Goal: Task Accomplishment & Management: Use online tool/utility

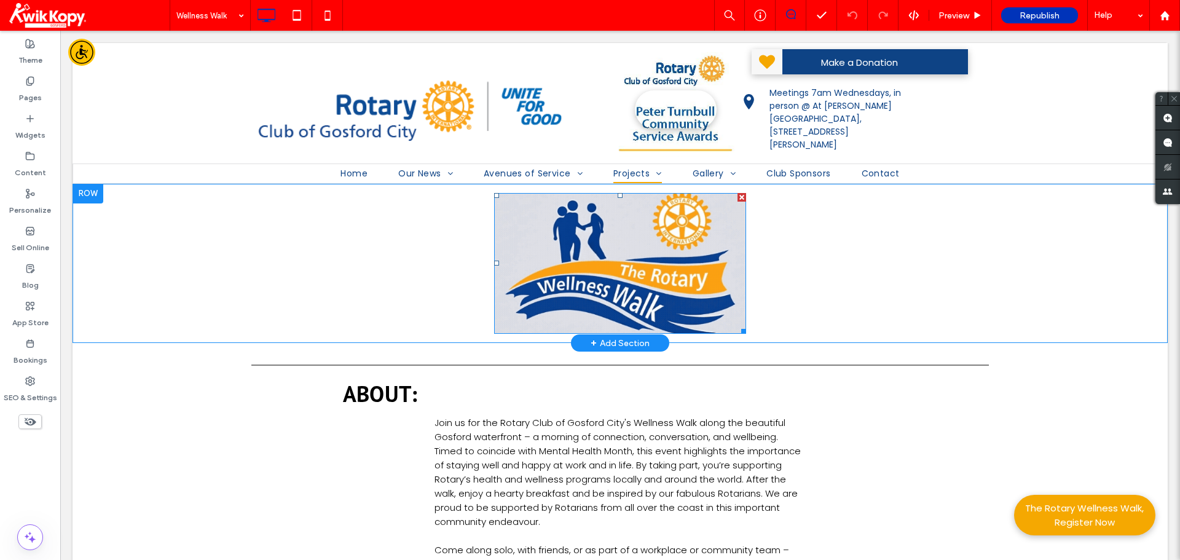
click at [628, 242] on img at bounding box center [620, 263] width 252 height 141
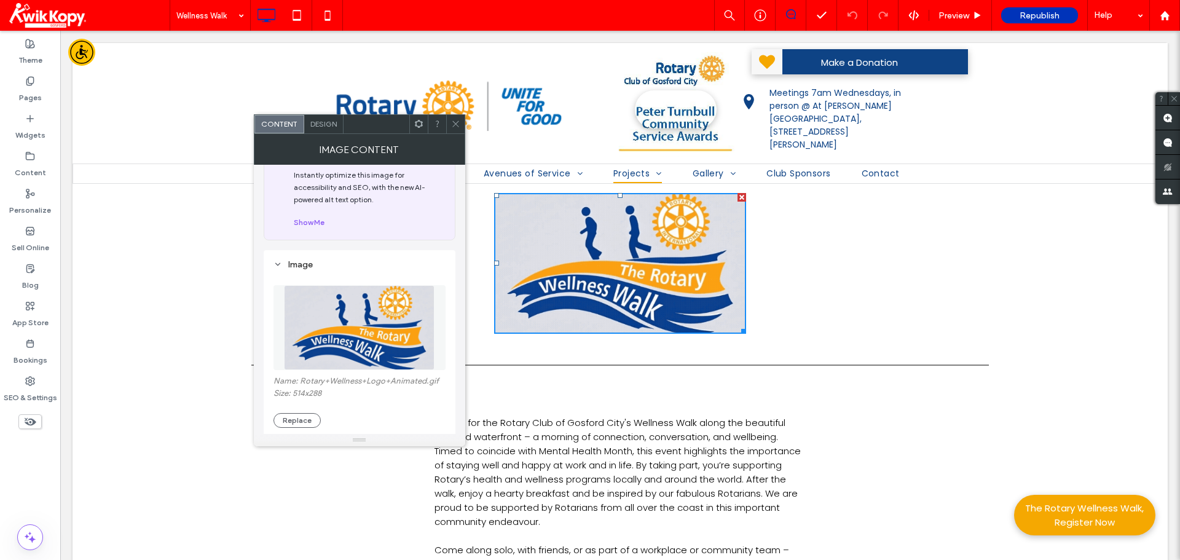
scroll to position [61, 0]
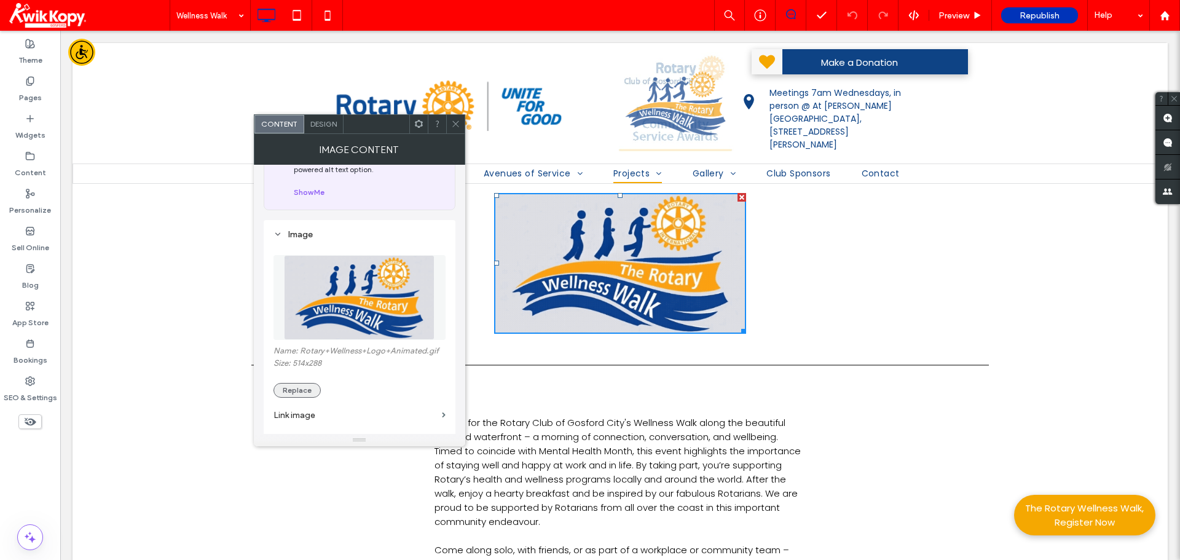
click at [292, 389] on button "Replace" at bounding box center [297, 390] width 47 height 15
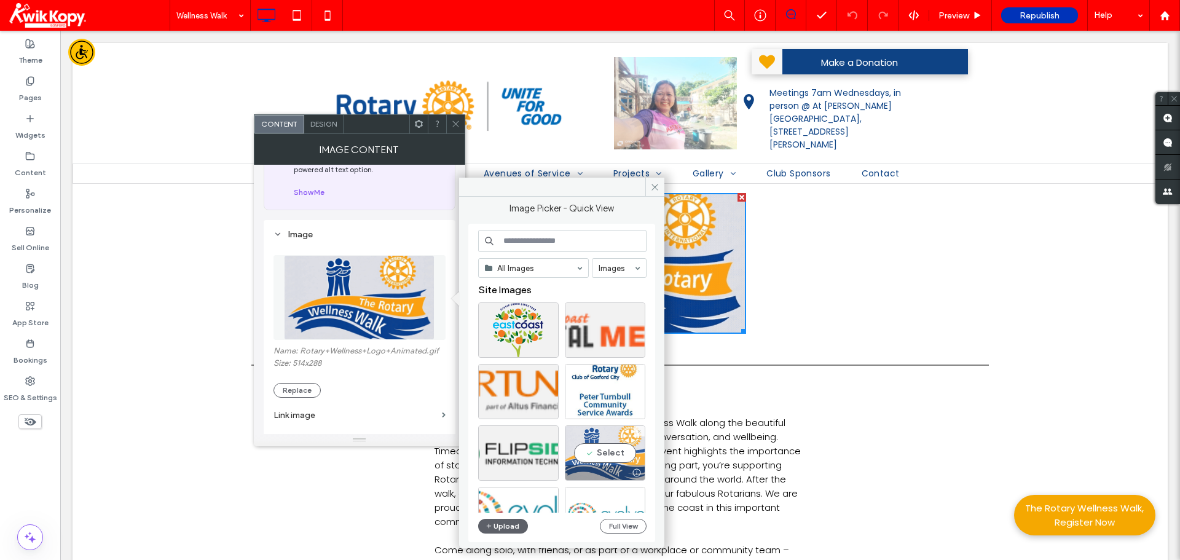
click at [640, 430] on icon at bounding box center [639, 431] width 5 height 5
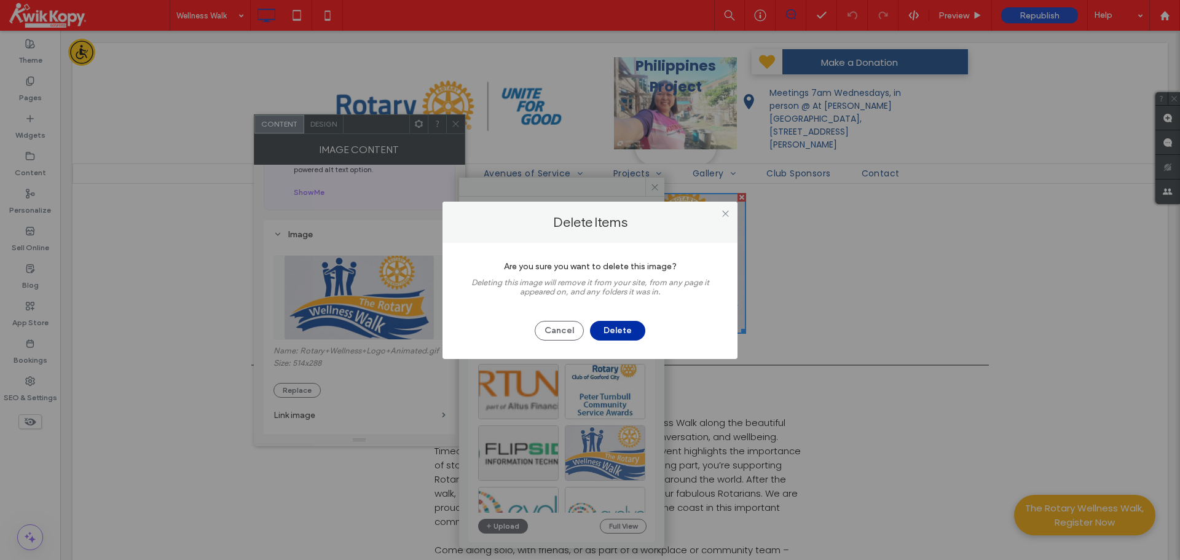
click at [613, 322] on button "Delete" at bounding box center [617, 331] width 55 height 20
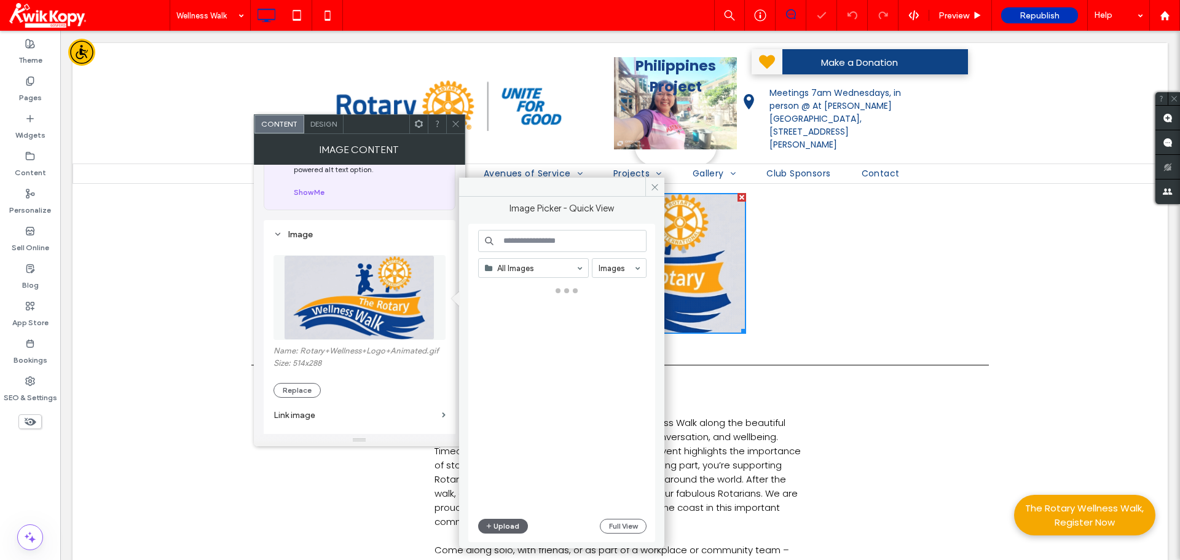
click at [494, 524] on button "Upload" at bounding box center [503, 526] width 50 height 15
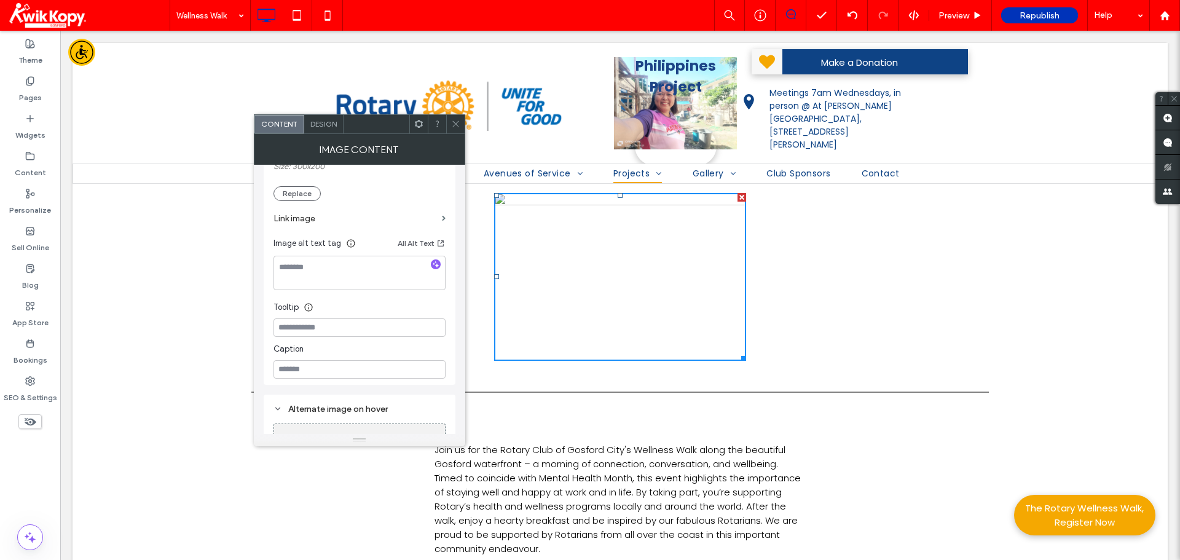
scroll to position [246, 0]
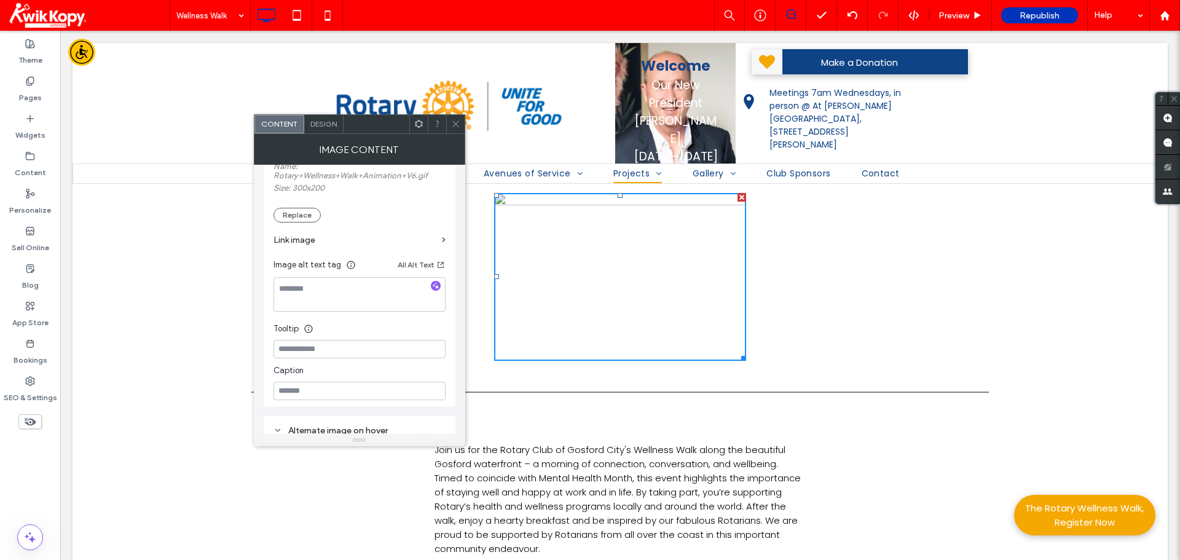
click at [457, 131] on span at bounding box center [455, 124] width 9 height 18
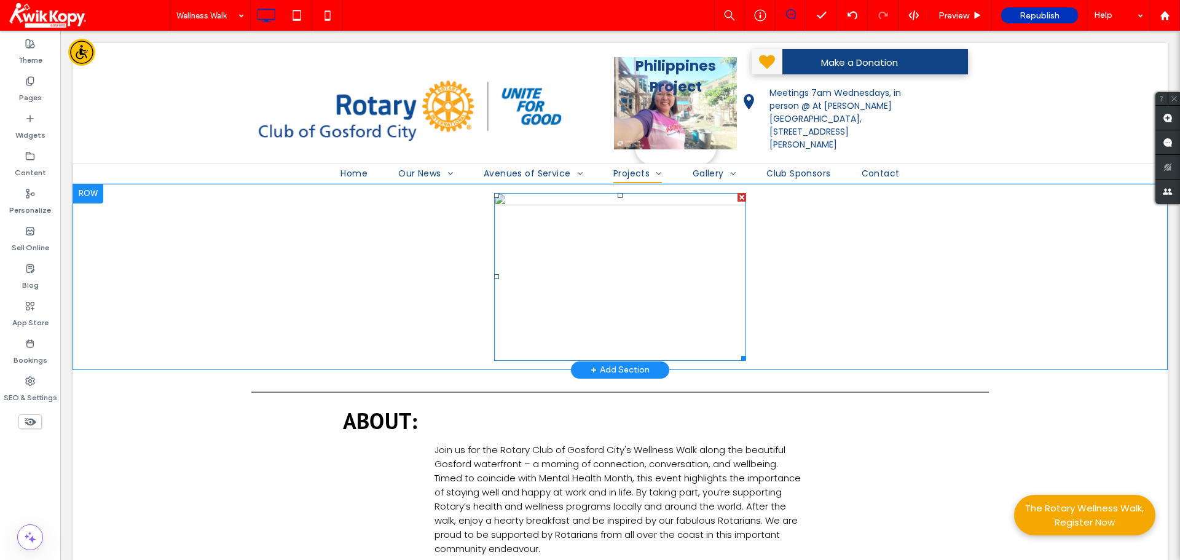
click at [622, 275] on img at bounding box center [620, 277] width 252 height 168
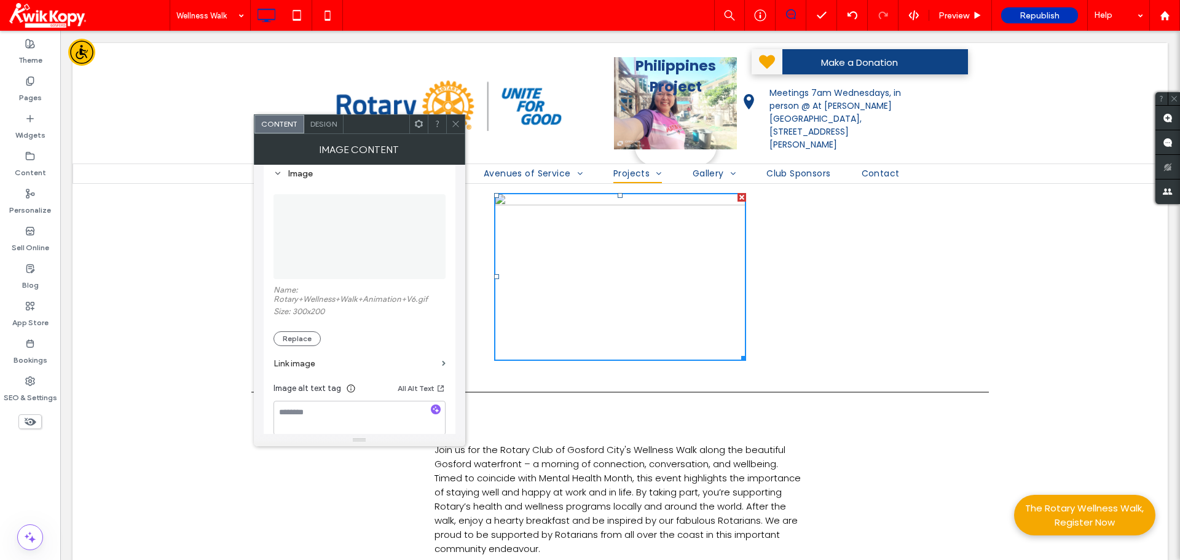
scroll to position [123, 0]
click at [282, 340] on button "Replace" at bounding box center [297, 338] width 47 height 15
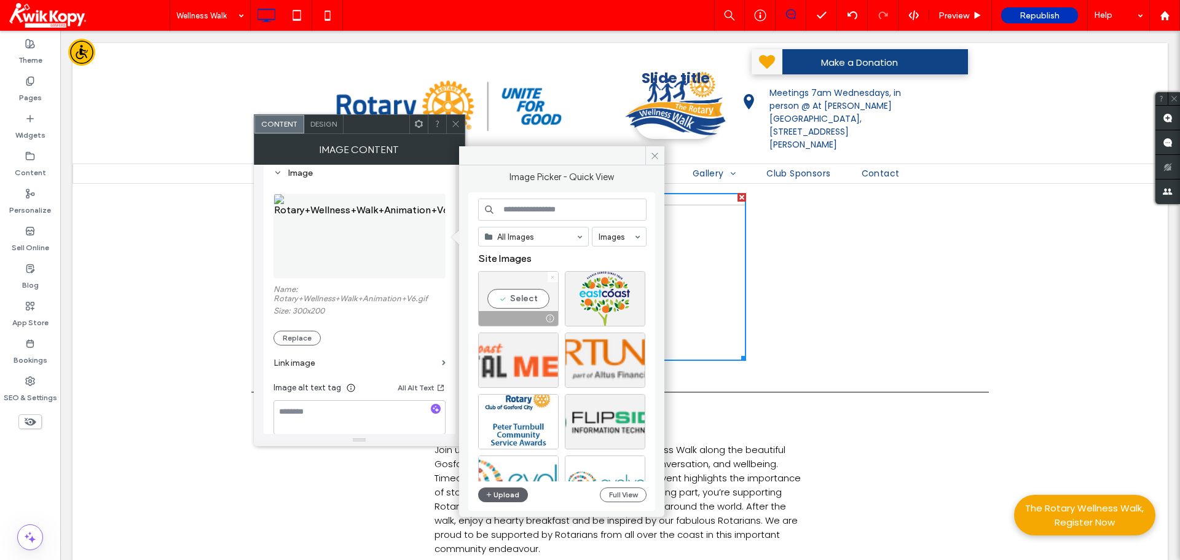
click at [552, 277] on icon at bounding box center [552, 277] width 5 height 5
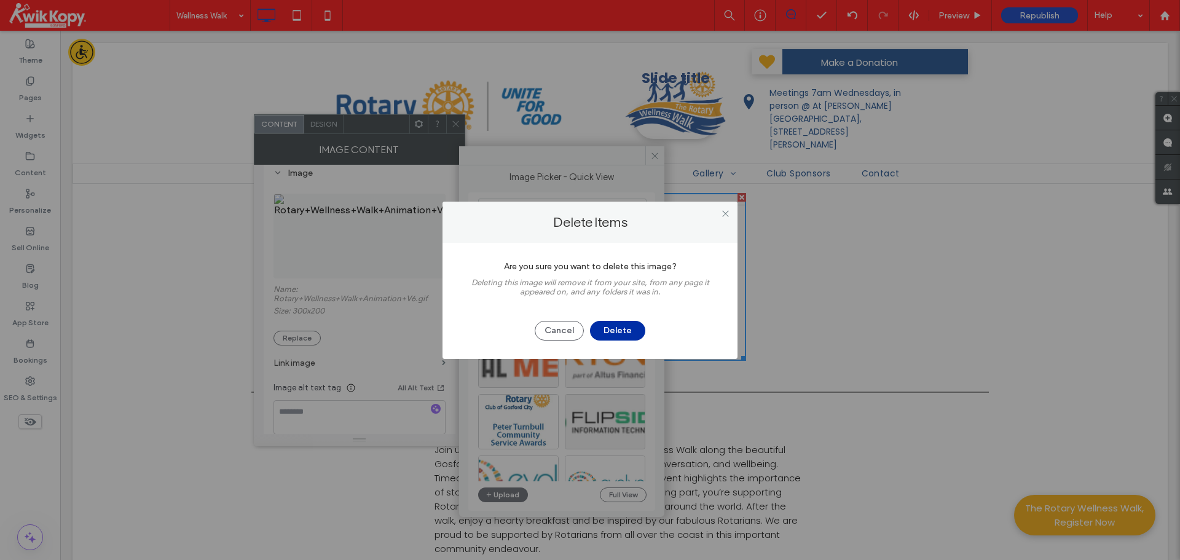
click at [612, 331] on button "Delete" at bounding box center [617, 331] width 55 height 20
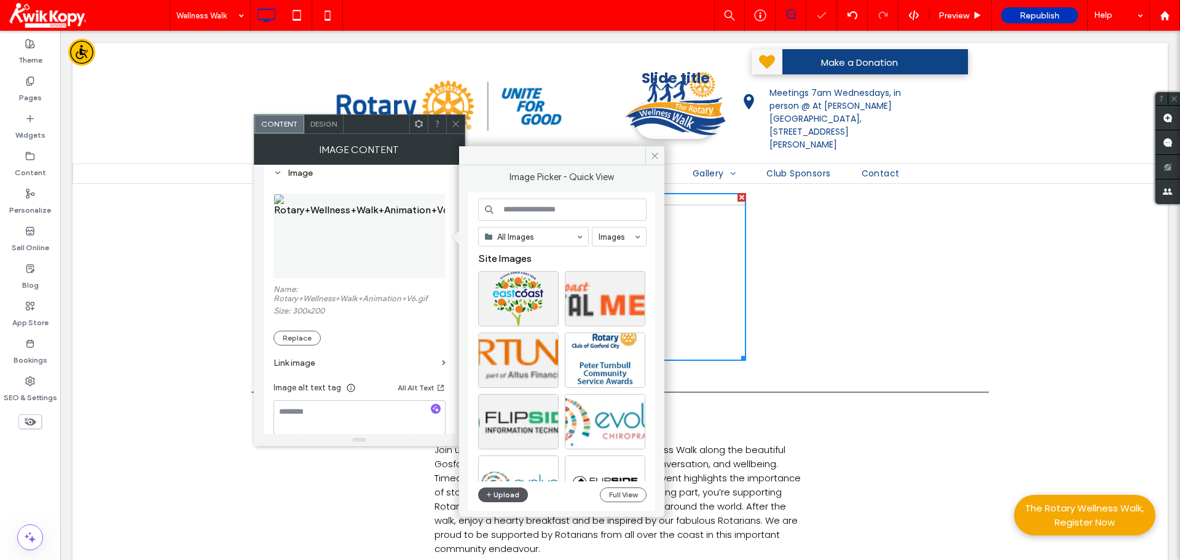
click at [504, 495] on button "Upload" at bounding box center [503, 494] width 50 height 15
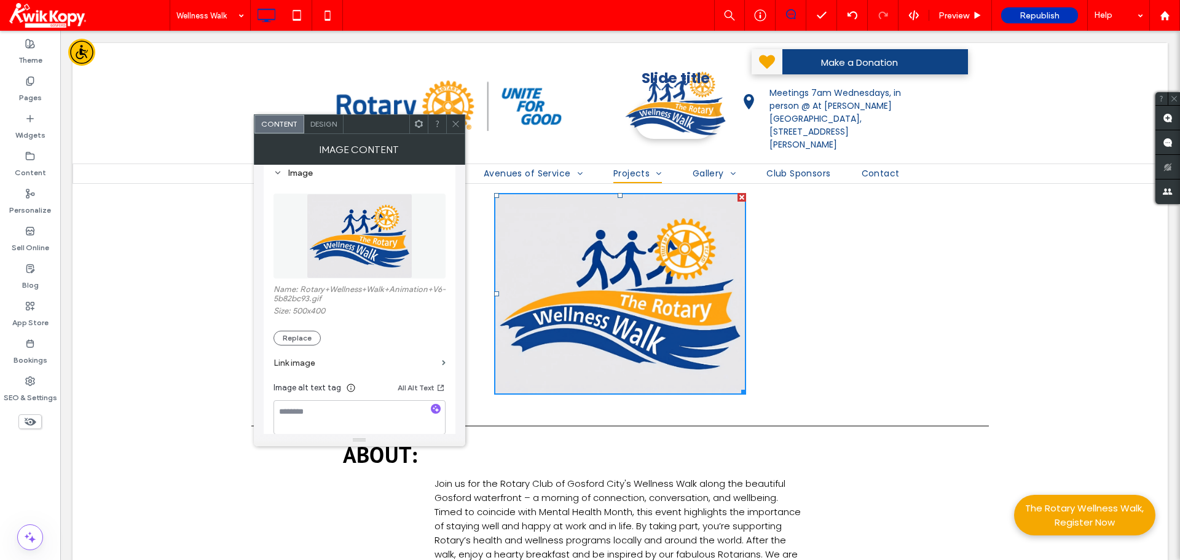
click at [454, 126] on icon at bounding box center [455, 123] width 9 height 9
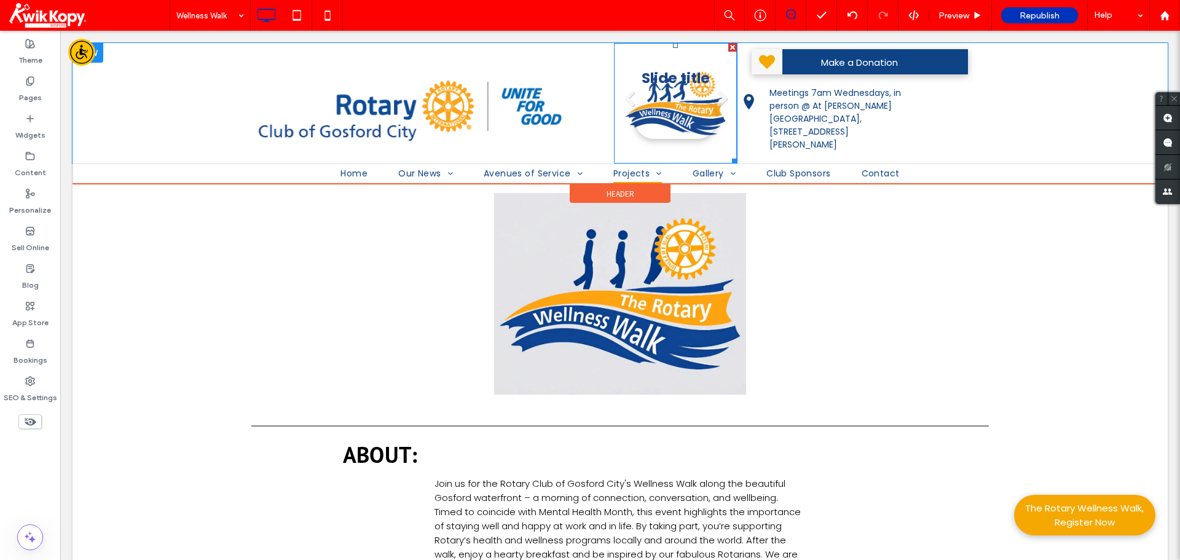
click at [661, 82] on div "Slide title Write your caption here Button" at bounding box center [676, 103] width 82 height 71
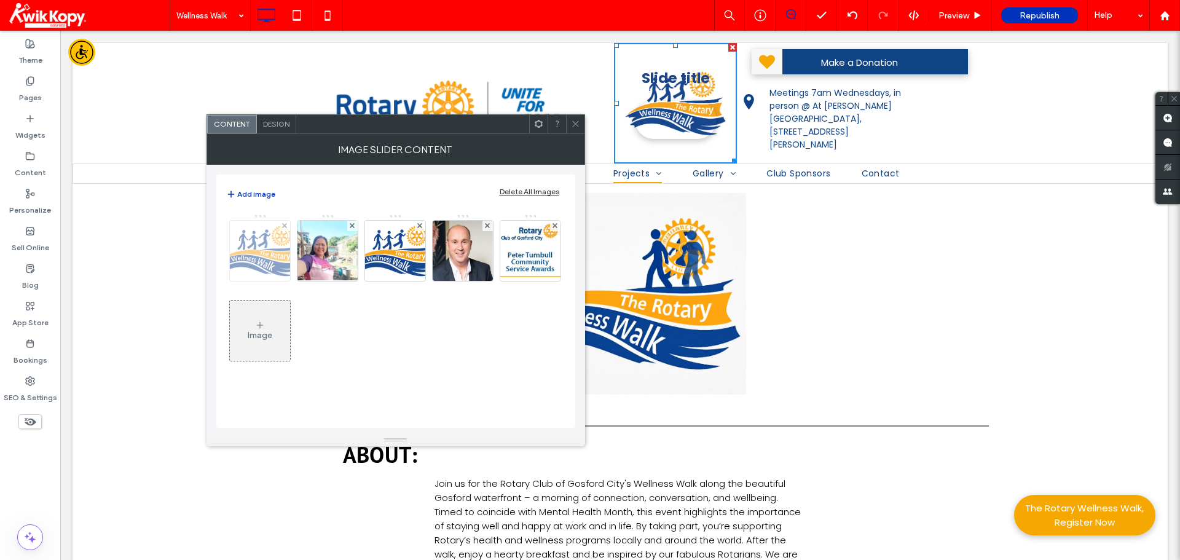
click at [248, 239] on img at bounding box center [260, 250] width 98 height 53
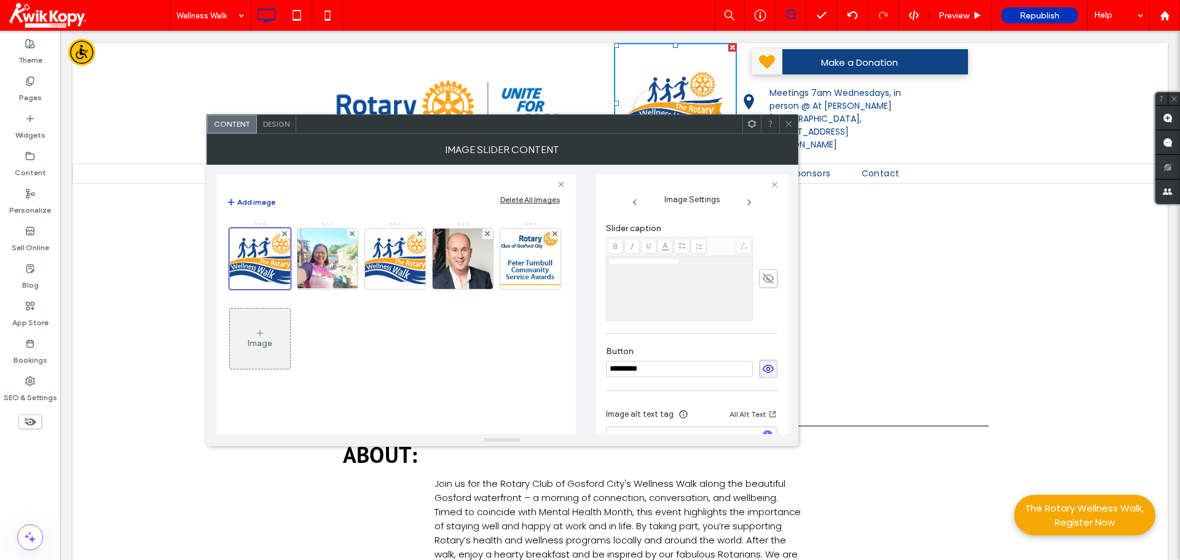
scroll to position [369, 0]
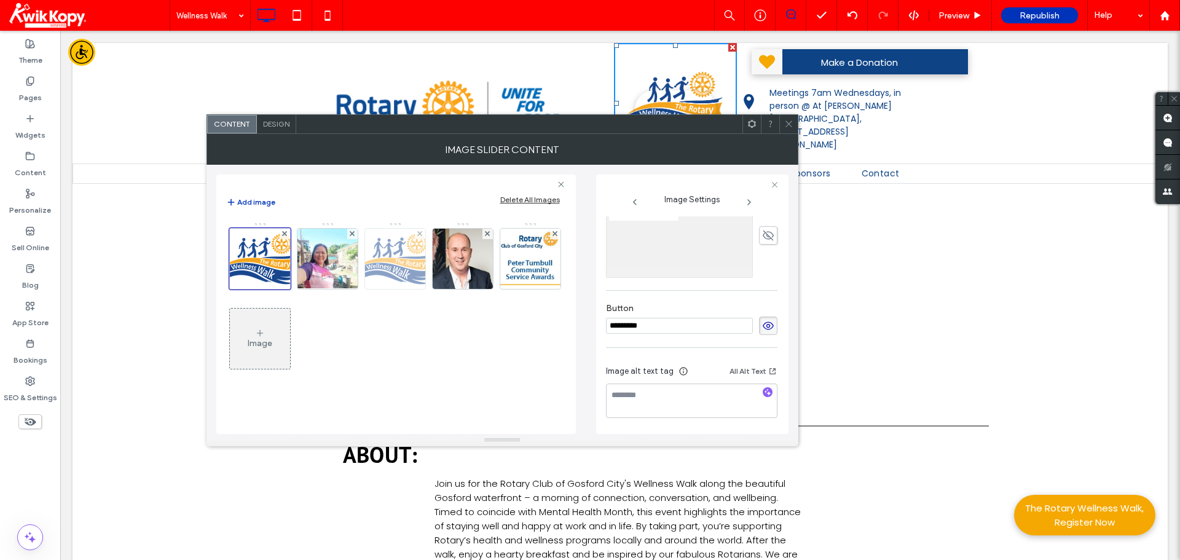
click at [398, 250] on img at bounding box center [395, 258] width 98 height 53
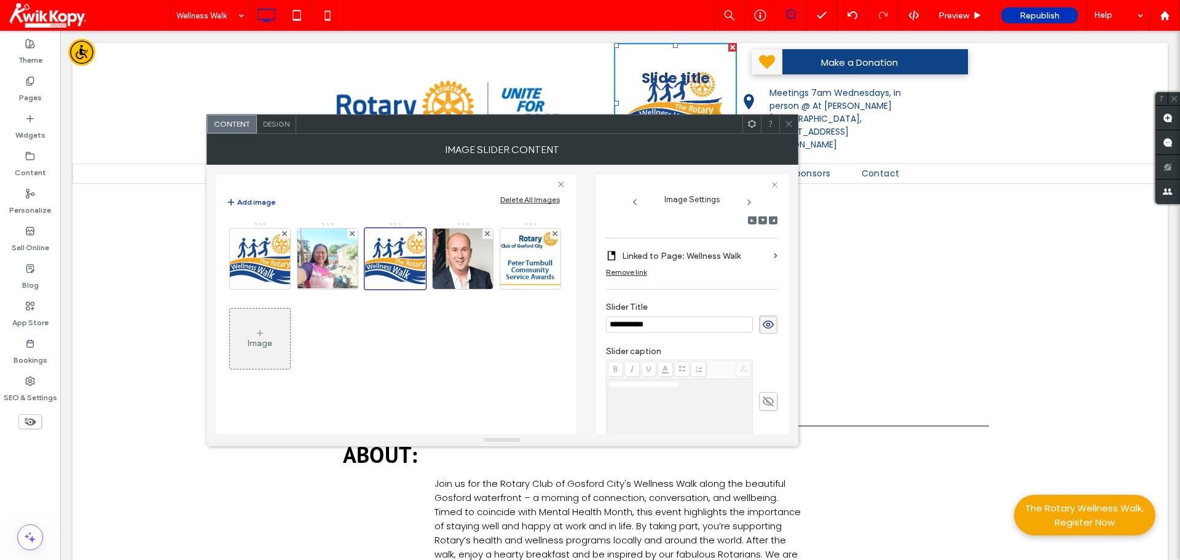
scroll to position [203, 0]
click at [764, 326] on icon at bounding box center [768, 325] width 12 height 14
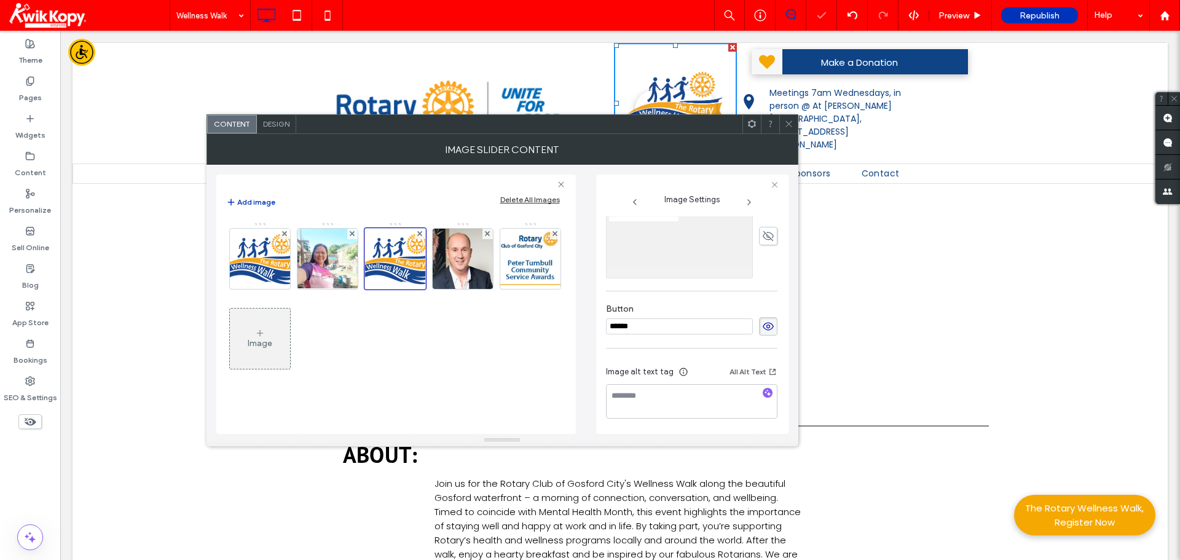
scroll to position [369, 0]
drag, startPoint x: 650, startPoint y: 325, endPoint x: 606, endPoint y: 325, distance: 44.3
click at [606, 325] on input "******" at bounding box center [679, 326] width 147 height 16
type input "*"
drag, startPoint x: 610, startPoint y: 323, endPoint x: 682, endPoint y: 325, distance: 71.3
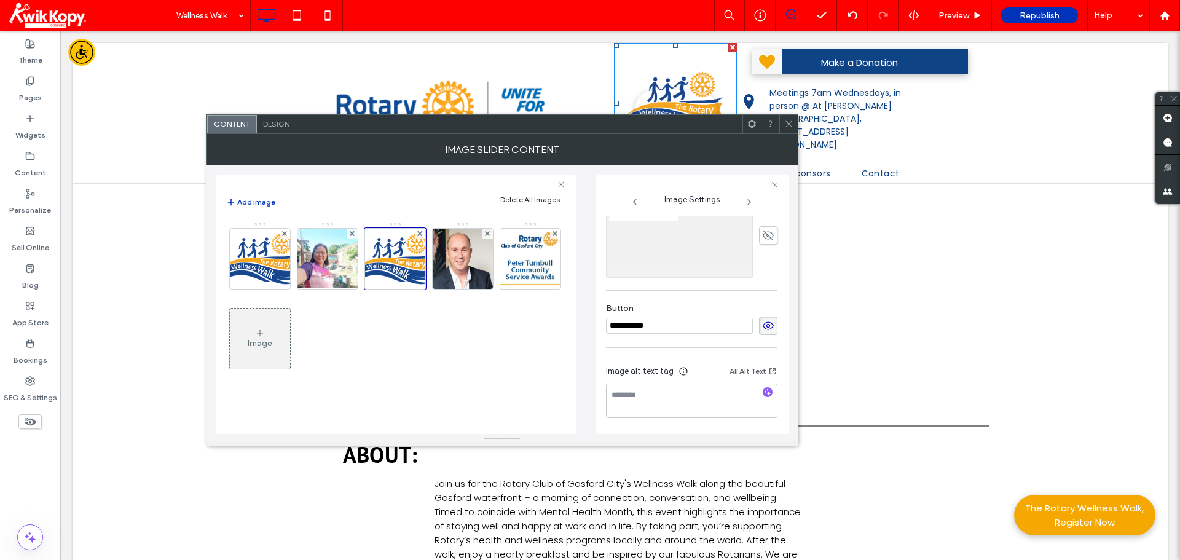
click at [682, 325] on input "**********" at bounding box center [679, 326] width 147 height 16
type input "**********"
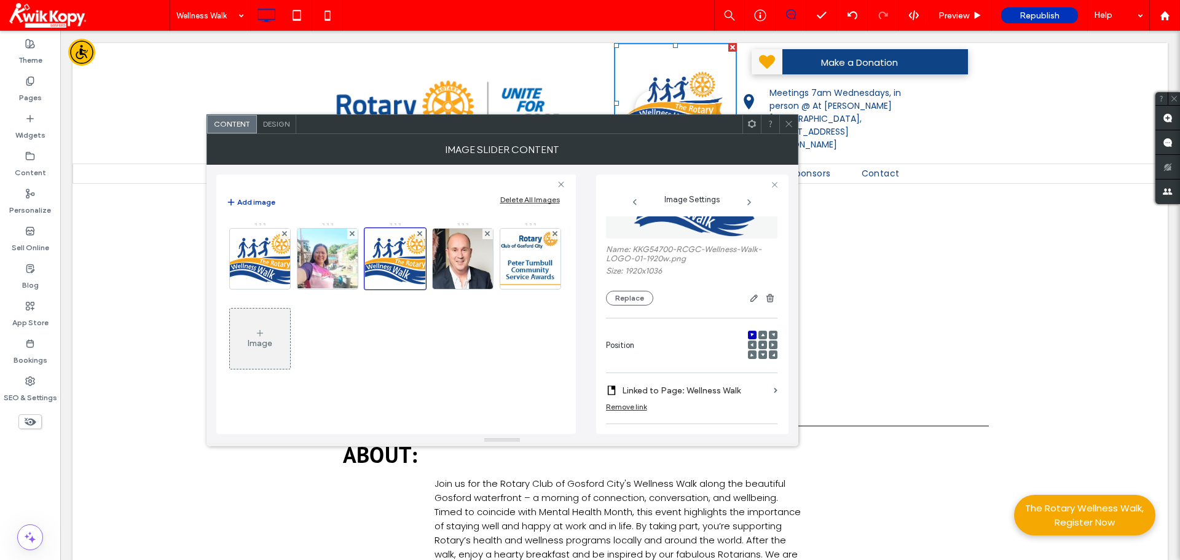
scroll to position [0, 0]
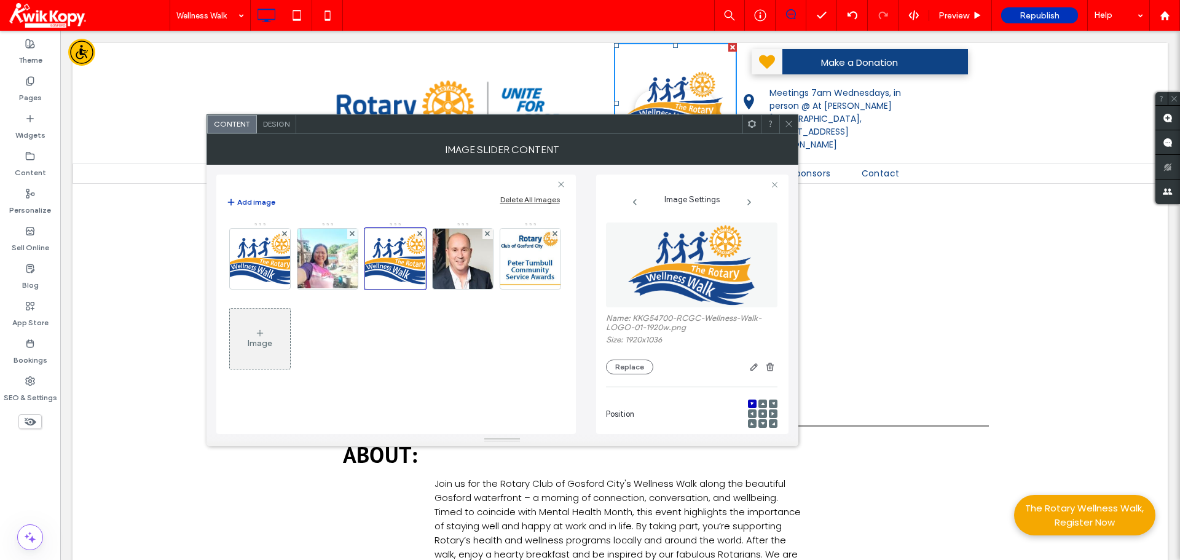
click at [789, 122] on icon at bounding box center [788, 123] width 9 height 9
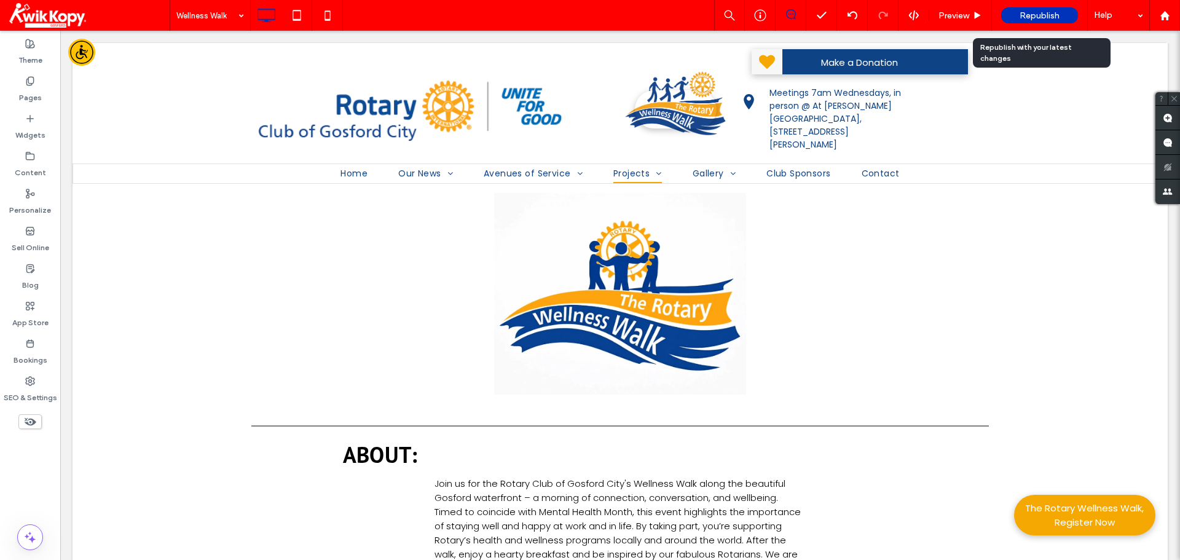
click at [1025, 15] on span "Republish" at bounding box center [1040, 15] width 40 height 10
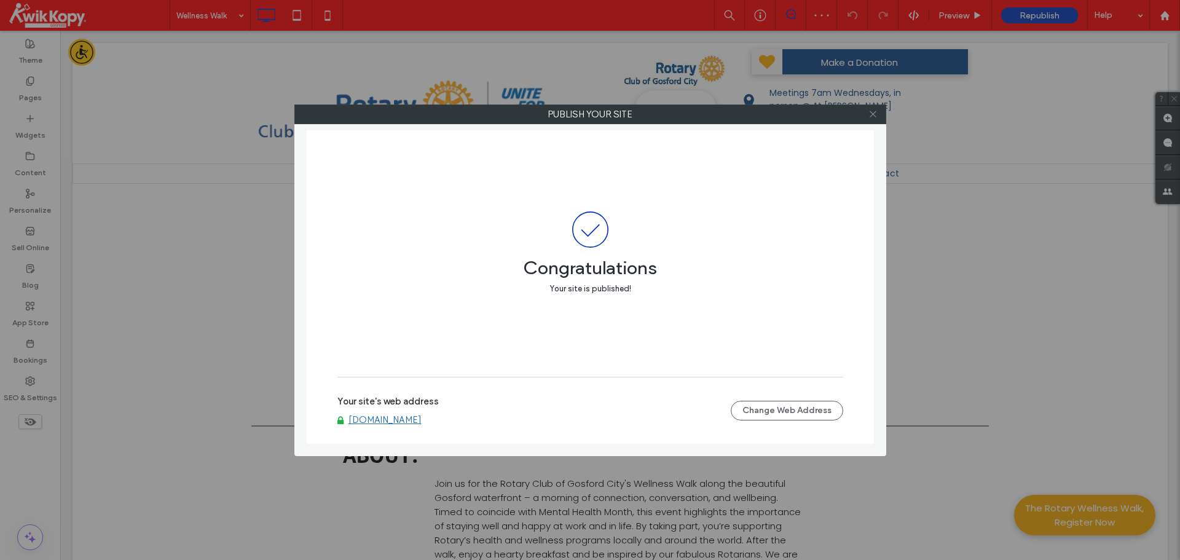
click at [875, 114] on icon at bounding box center [873, 113] width 9 height 9
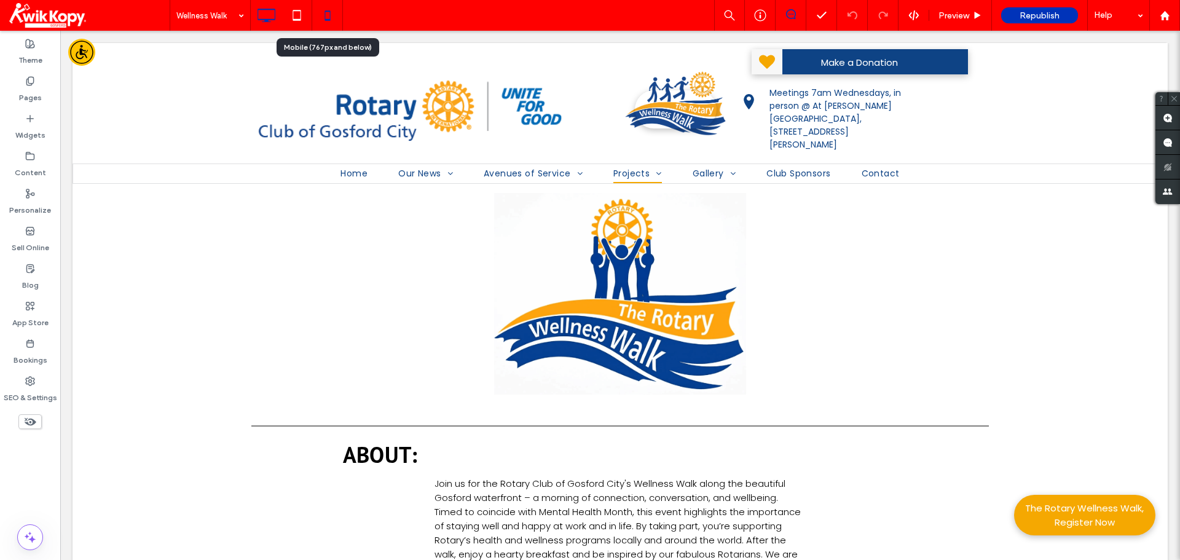
click at [330, 20] on use at bounding box center [328, 15] width 6 height 10
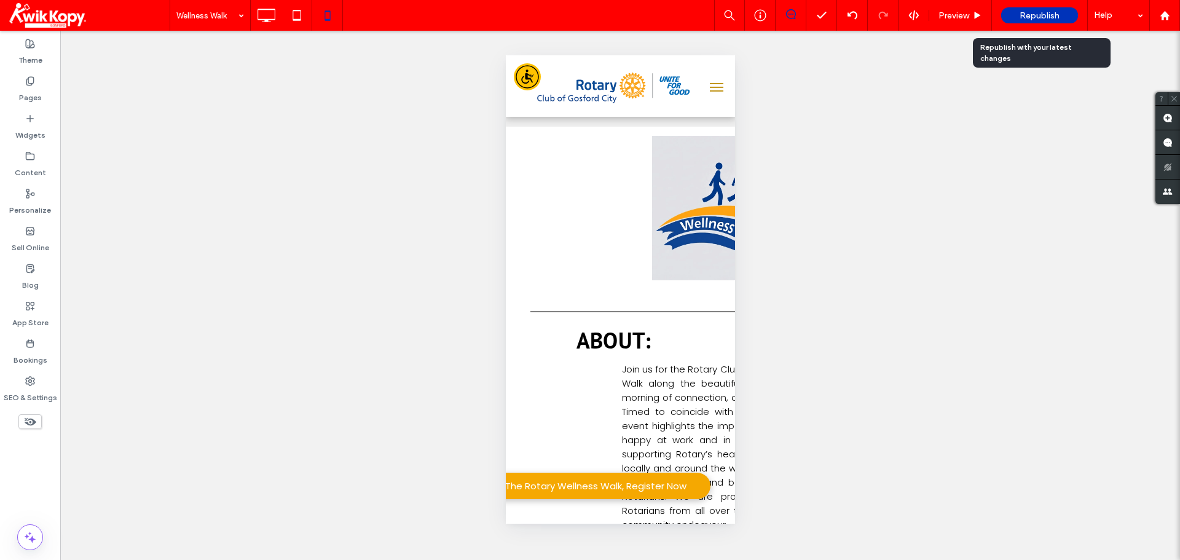
click at [1032, 13] on span "Republish" at bounding box center [1040, 15] width 40 height 10
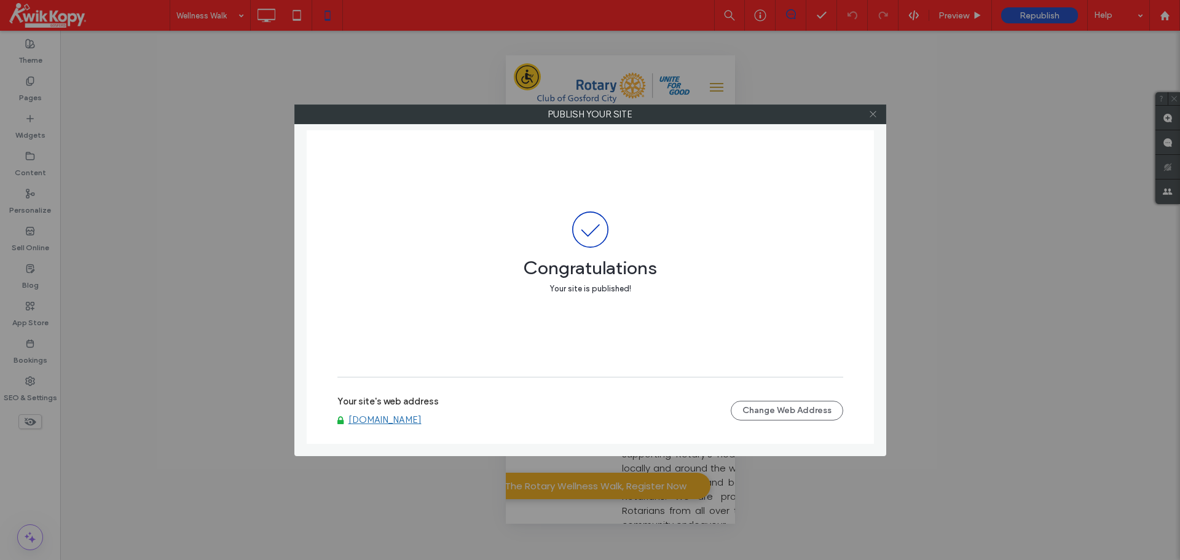
click at [872, 114] on icon at bounding box center [873, 113] width 9 height 9
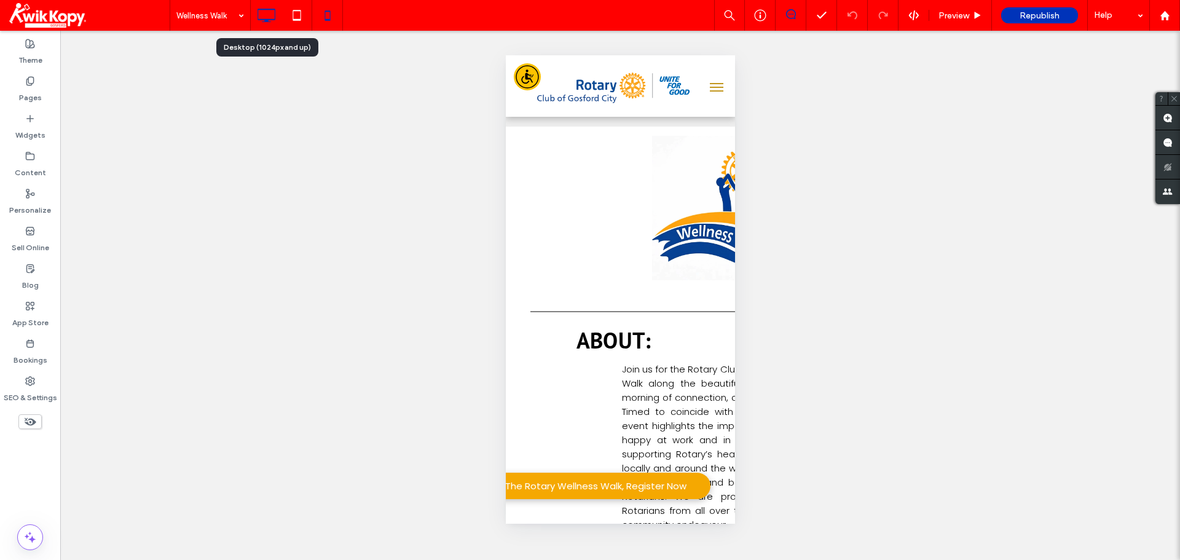
click at [265, 12] on icon at bounding box center [266, 15] width 25 height 25
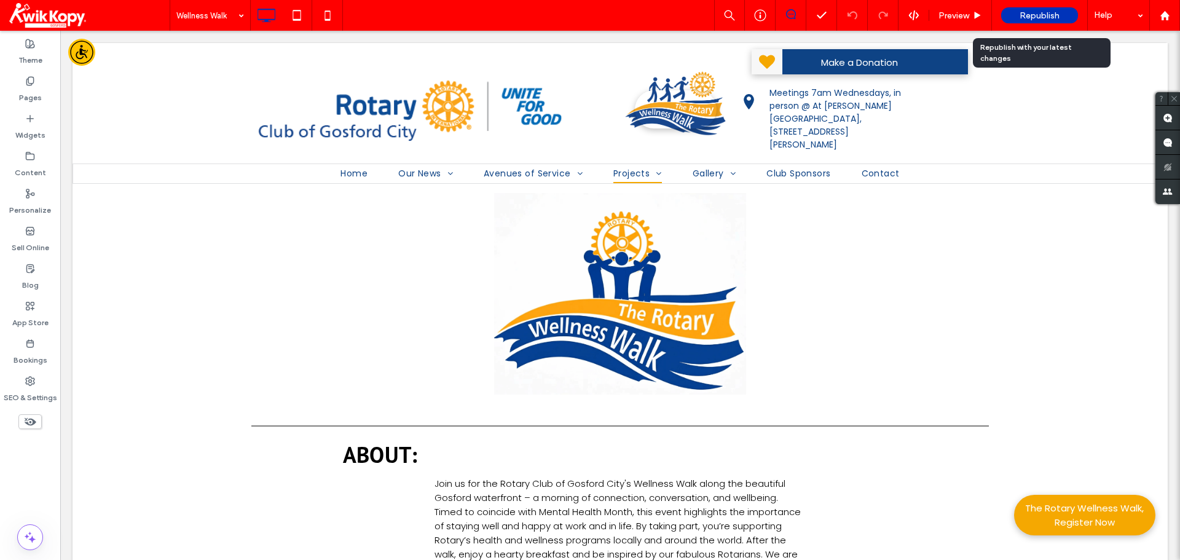
click at [1042, 12] on span "Republish" at bounding box center [1040, 15] width 40 height 10
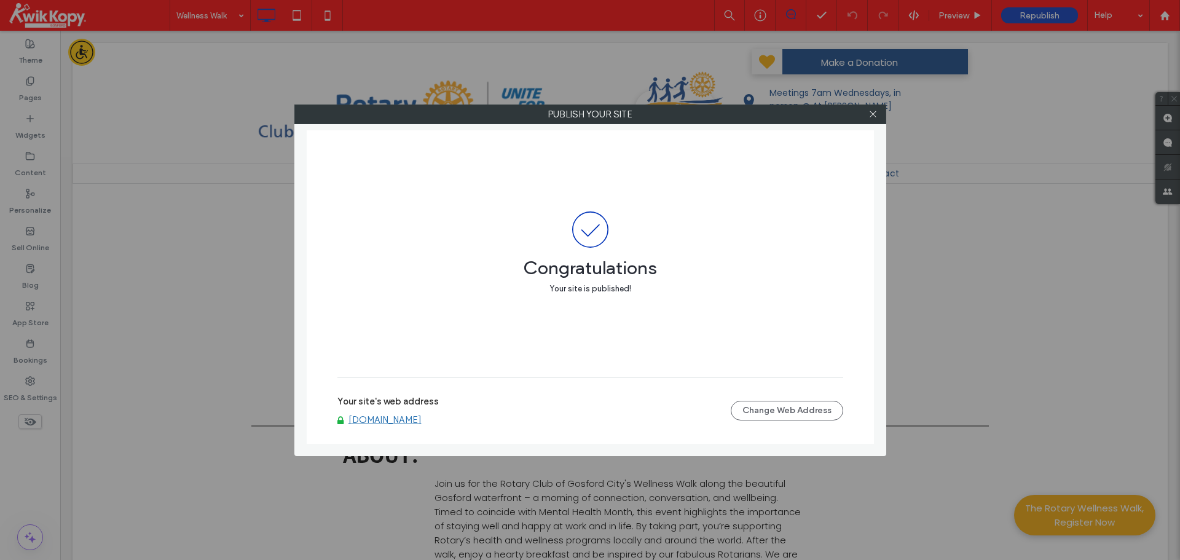
drag, startPoint x: 876, startPoint y: 114, endPoint x: 870, endPoint y: 127, distance: 13.7
click at [876, 114] on icon at bounding box center [873, 113] width 9 height 9
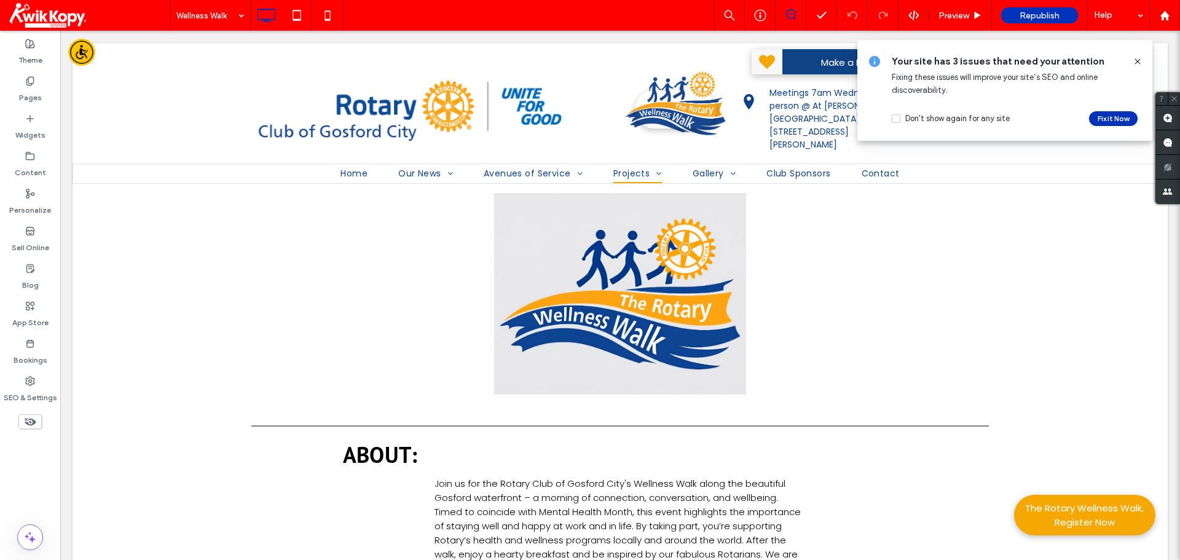
click at [1137, 61] on use at bounding box center [1138, 61] width 6 height 6
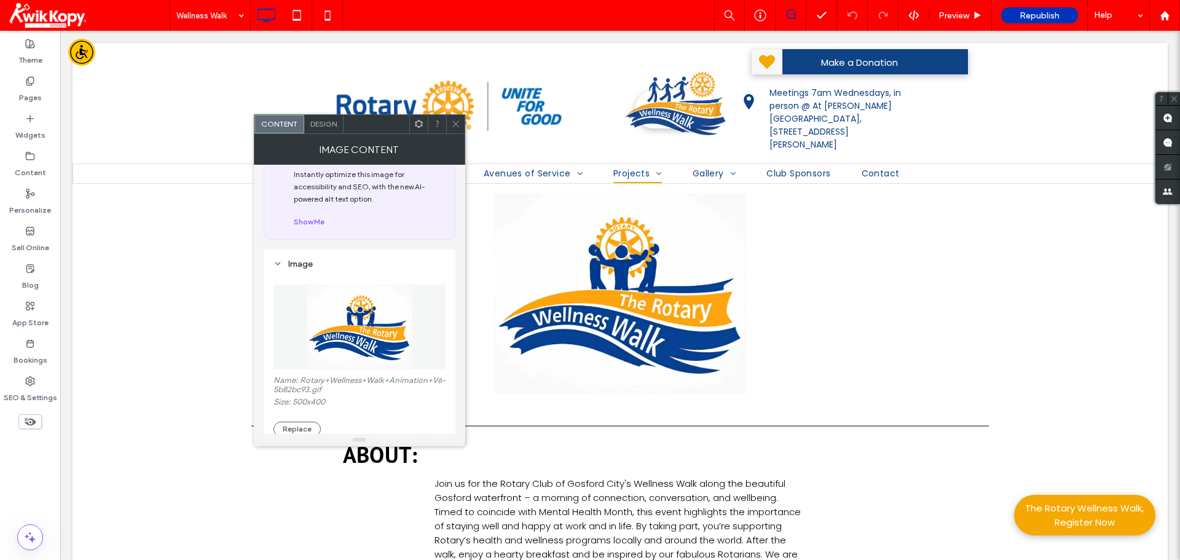
scroll to position [123, 0]
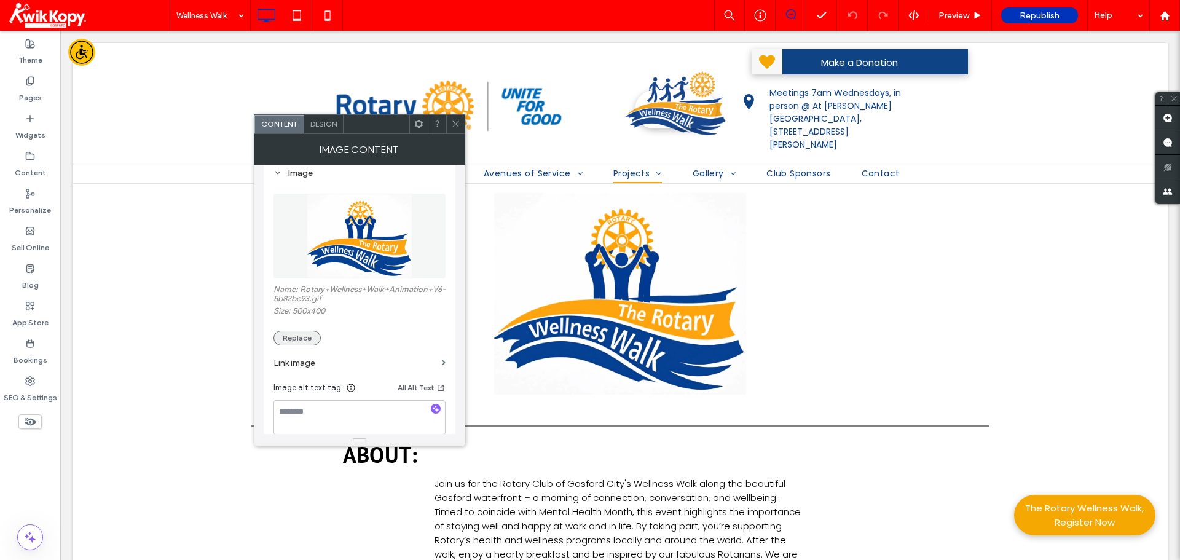
click at [302, 345] on button "Replace" at bounding box center [297, 338] width 47 height 15
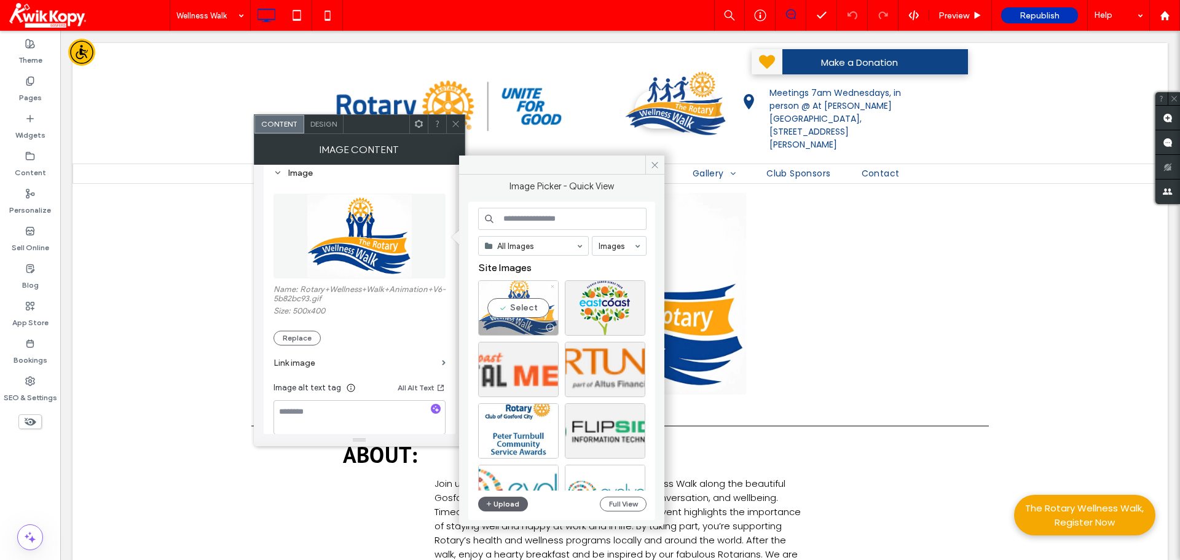
click at [550, 286] on icon at bounding box center [552, 286] width 5 height 5
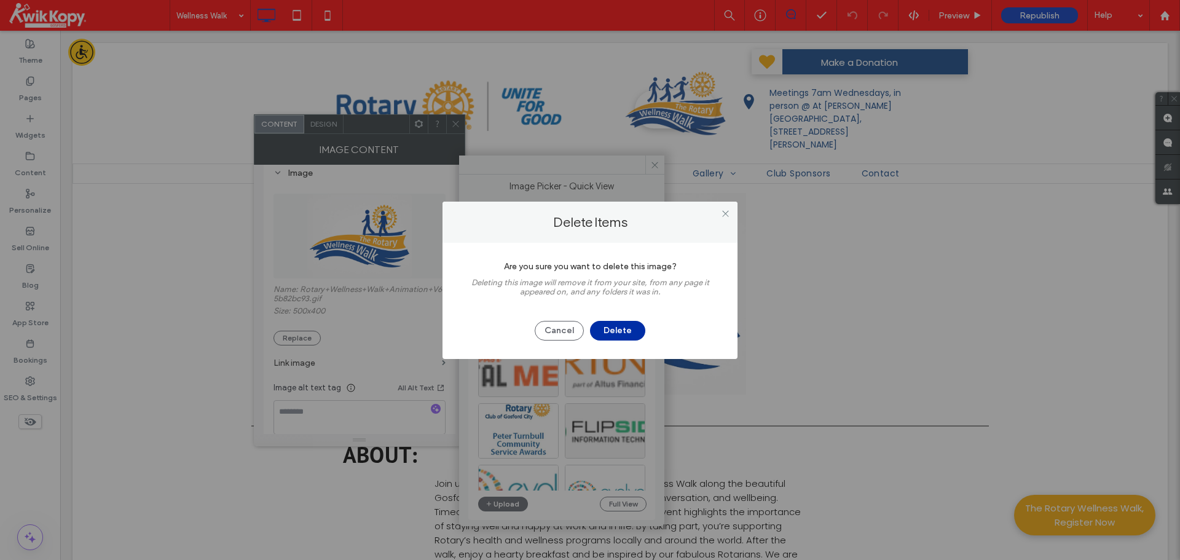
click at [618, 327] on button "Delete" at bounding box center [617, 331] width 55 height 20
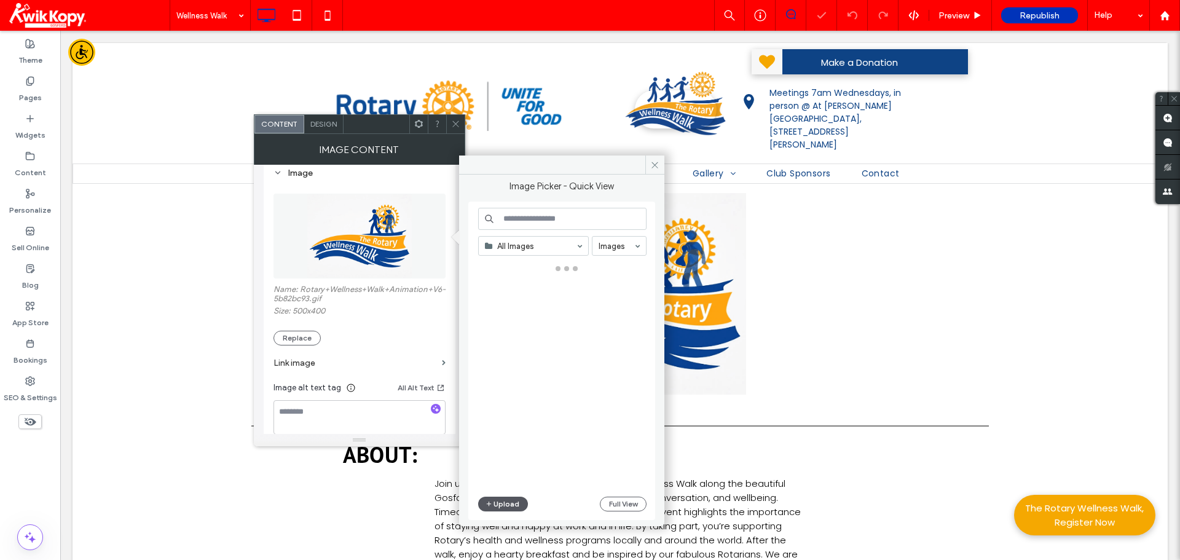
click at [509, 497] on button "Upload" at bounding box center [503, 504] width 50 height 15
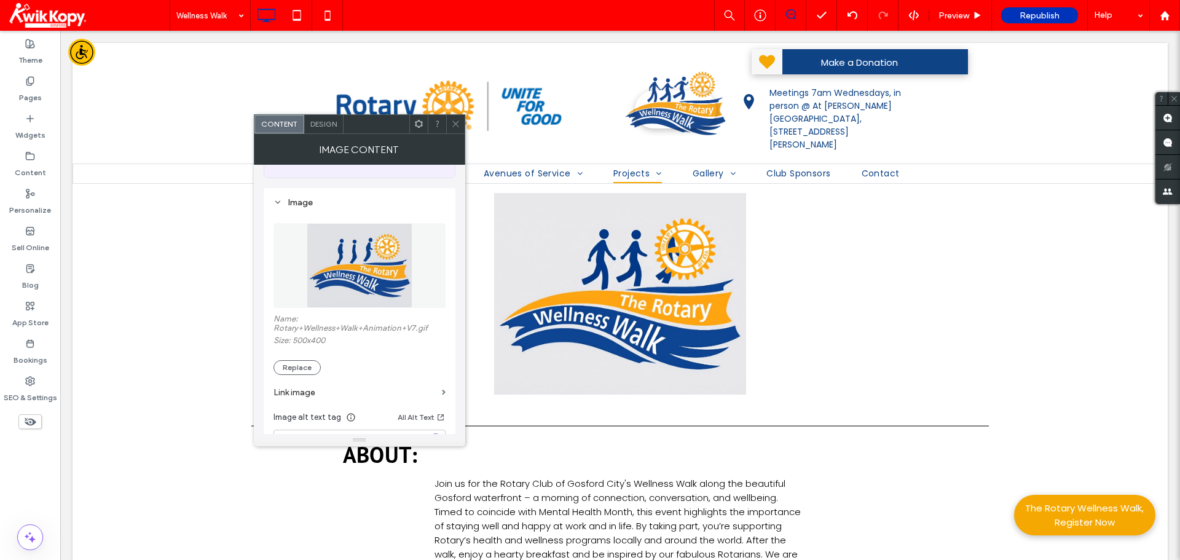
scroll to position [41, 0]
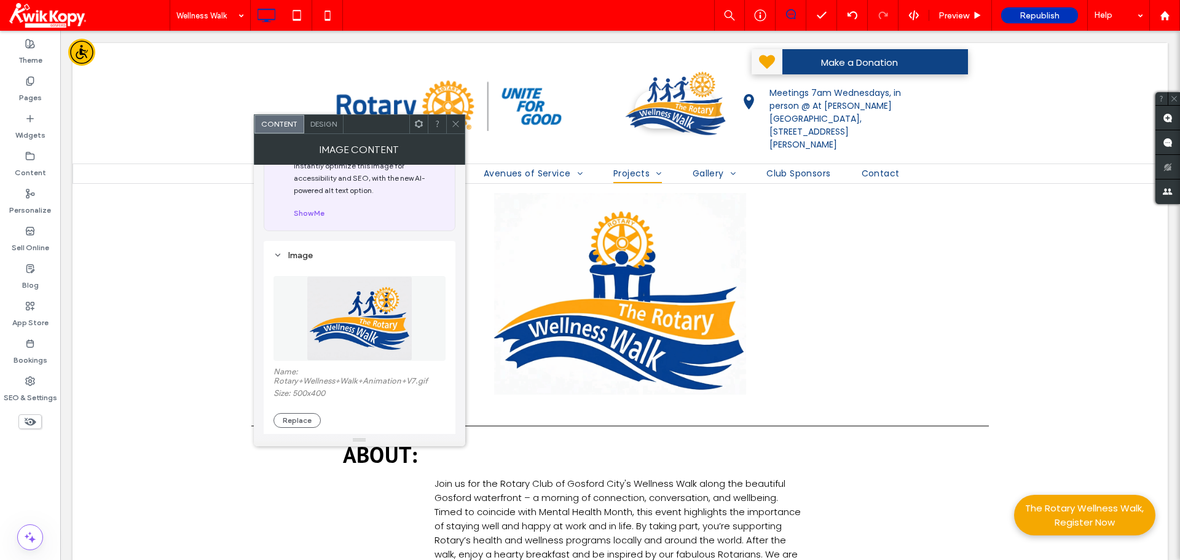
click at [455, 124] on use at bounding box center [455, 124] width 6 height 6
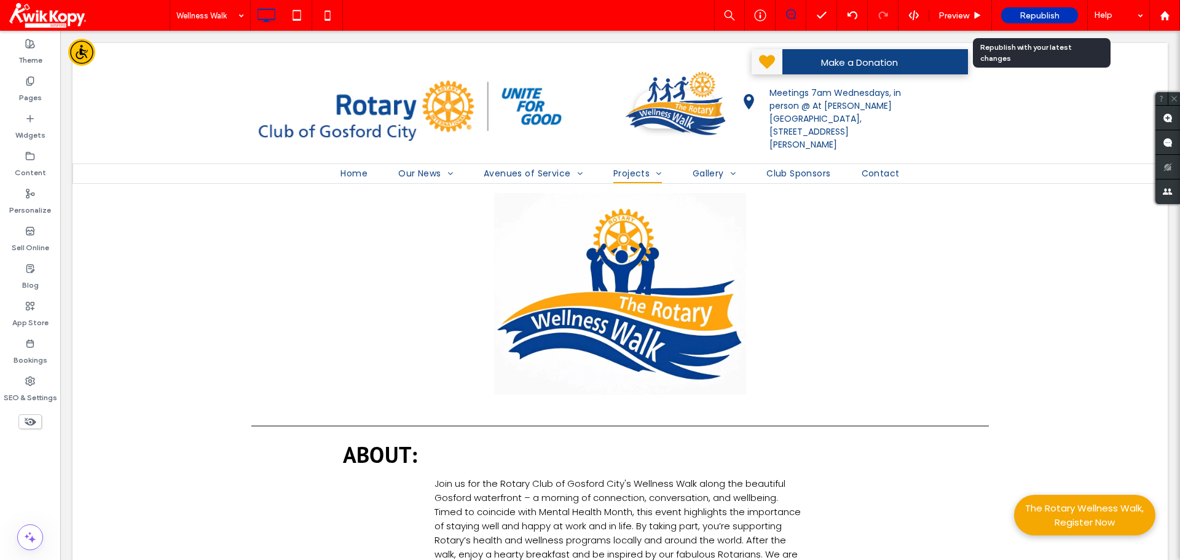
click at [1040, 13] on span "Republish" at bounding box center [1040, 15] width 40 height 10
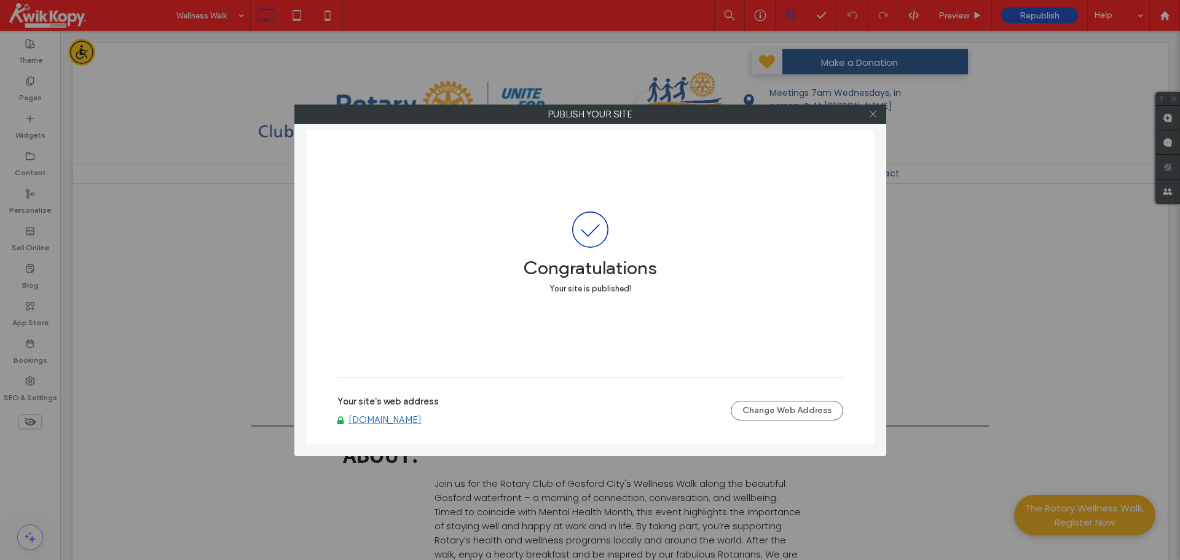
click at [869, 114] on icon at bounding box center [873, 113] width 9 height 9
